Goal: Information Seeking & Learning: Learn about a topic

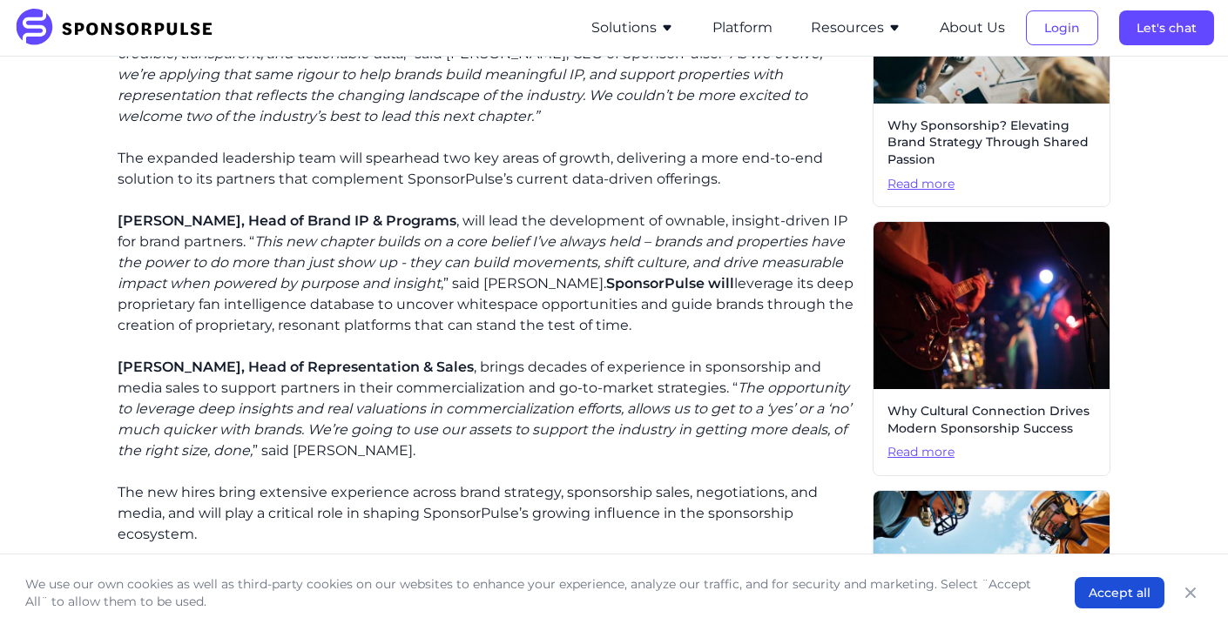
scroll to position [560, 0]
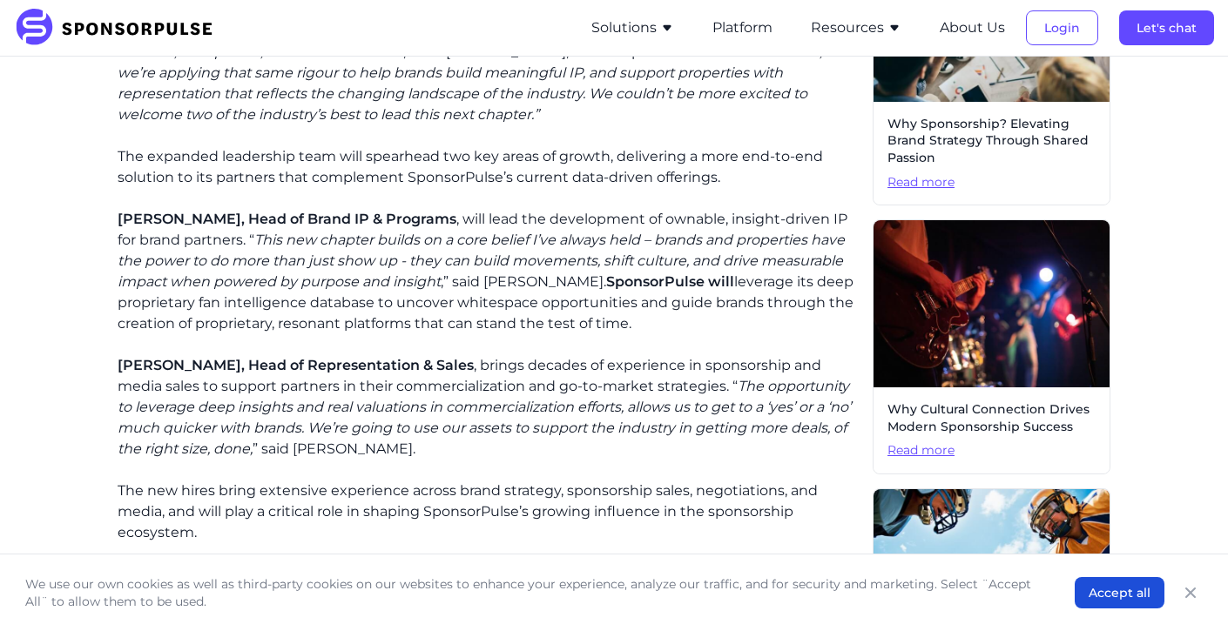
click at [912, 446] on span "Read more" at bounding box center [991, 450] width 208 height 17
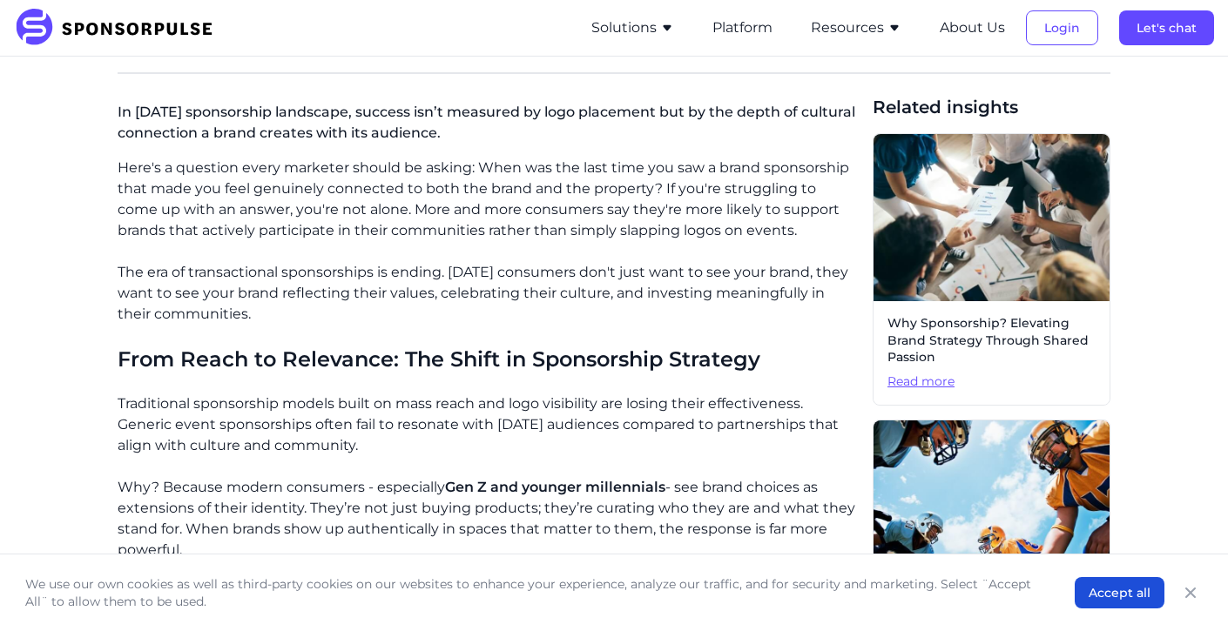
scroll to position [387, 0]
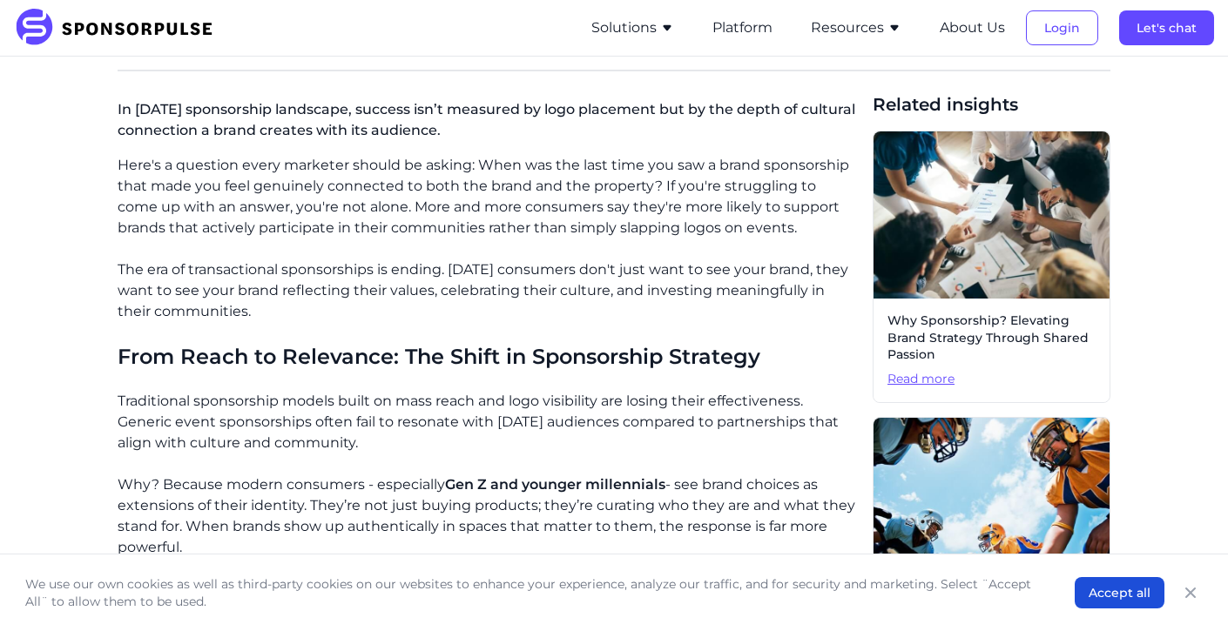
drag, startPoint x: 451, startPoint y: 267, endPoint x: 251, endPoint y: 314, distance: 205.7
click at [251, 314] on p "The era of transactional sponsorships is ending. [DATE] consumers don't just wa…" at bounding box center [488, 290] width 741 height 63
copy p "[DATE] consumers don't just want to see your brand, they want to see your brand…"
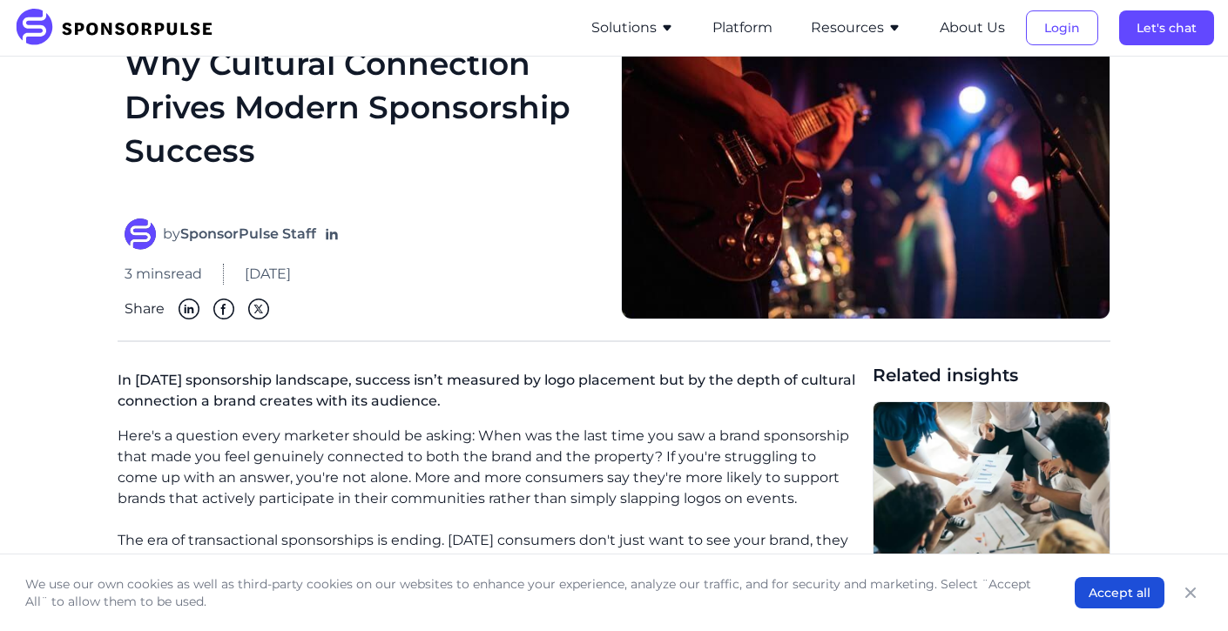
scroll to position [118, 0]
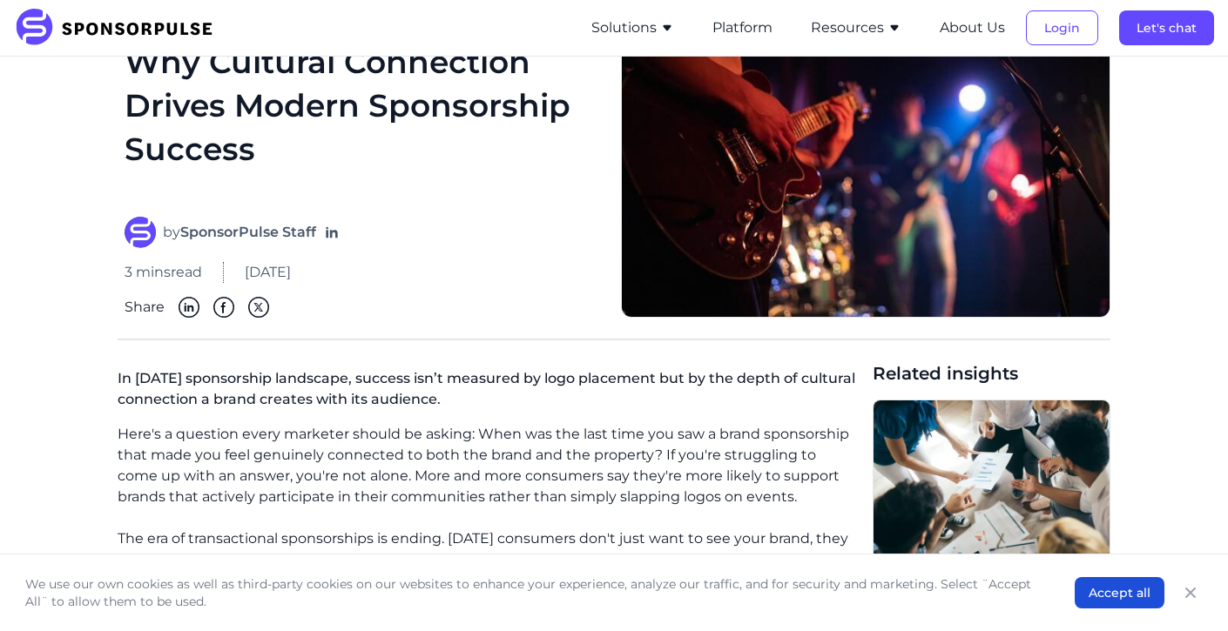
click at [526, 456] on p "Here's a question every marketer should be asking: When was the last time you s…" at bounding box center [488, 466] width 741 height 84
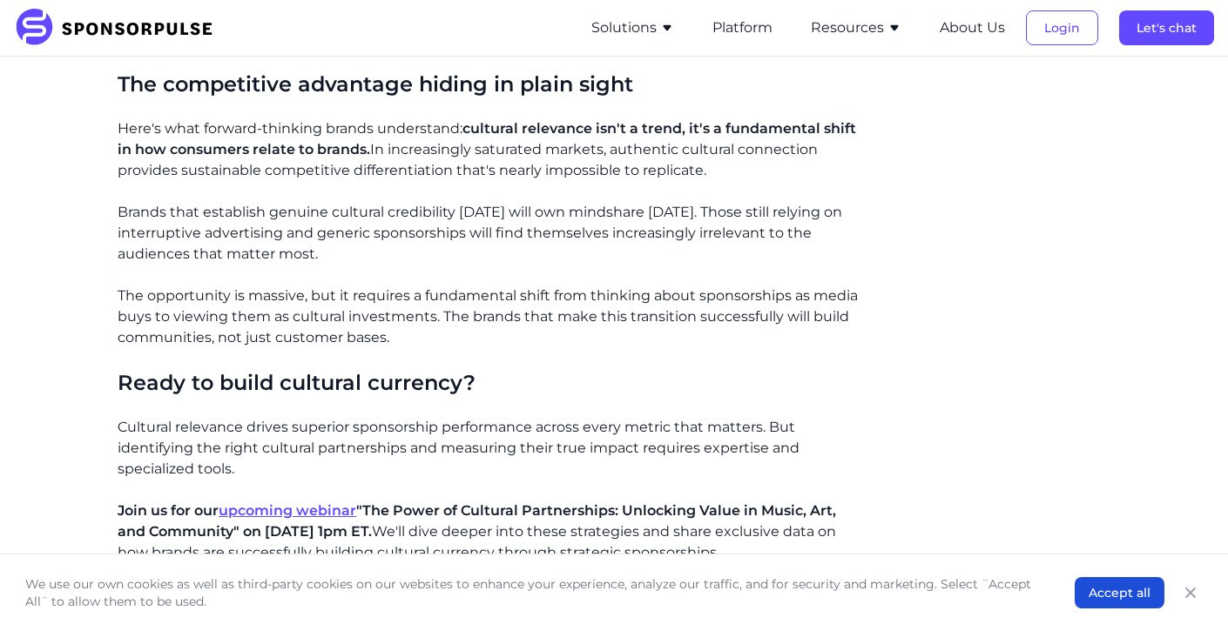
scroll to position [1337, 0]
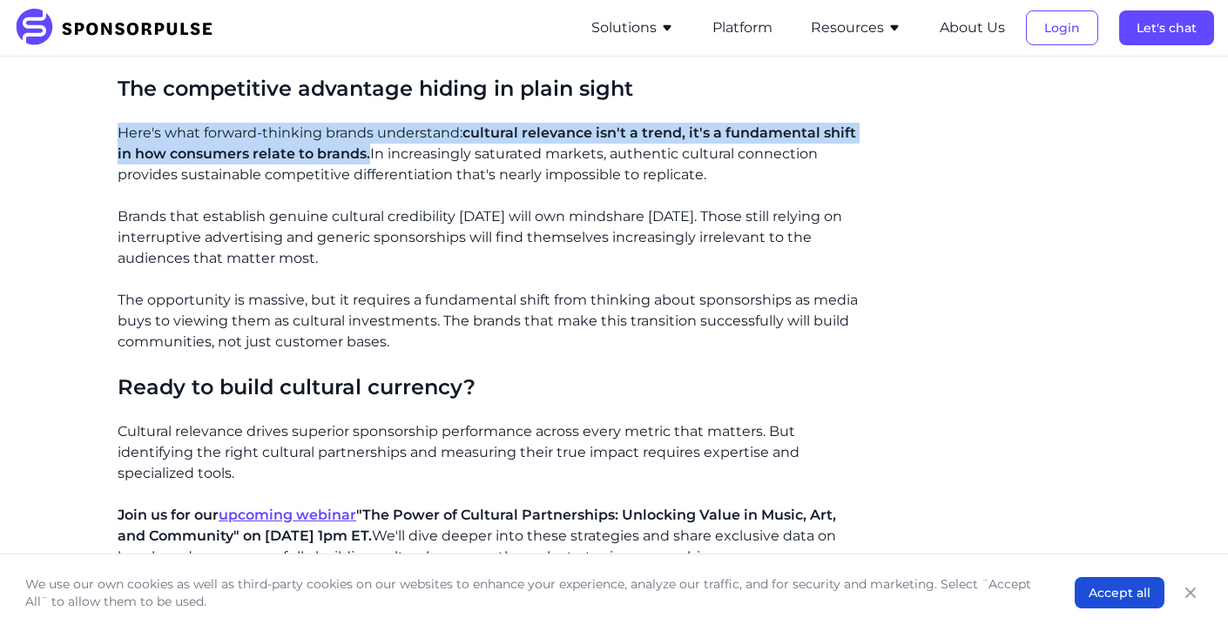
drag, startPoint x: 117, startPoint y: 131, endPoint x: 371, endPoint y: 151, distance: 255.1
click at [371, 151] on p "Here's what forward-thinking brands understand: cultural relevance isn't a tren…" at bounding box center [488, 154] width 741 height 63
copy p "Here's what forward-thinking brands understand: cultural relevance isn't a tren…"
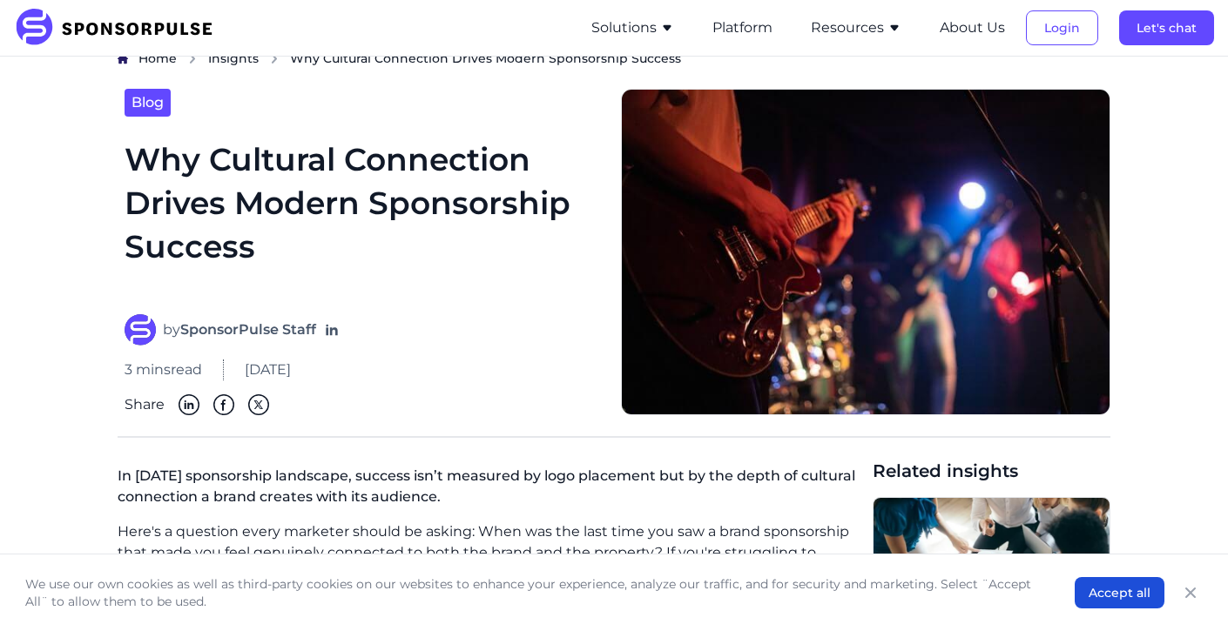
scroll to position [24, 0]
